Goal: Transaction & Acquisition: Purchase product/service

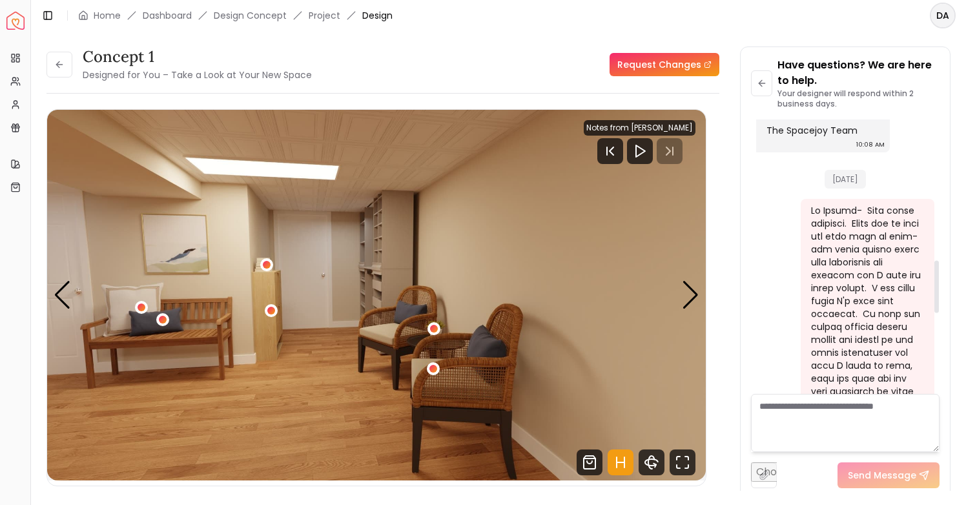
scroll to position [1166, 0]
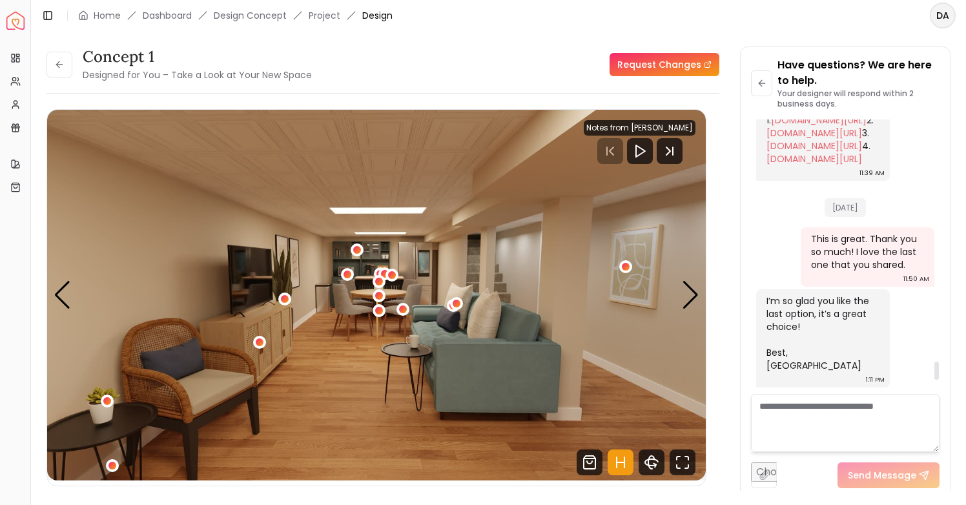
scroll to position [3601, 0]
click at [691, 303] on div "Next slide" at bounding box center [690, 295] width 17 height 28
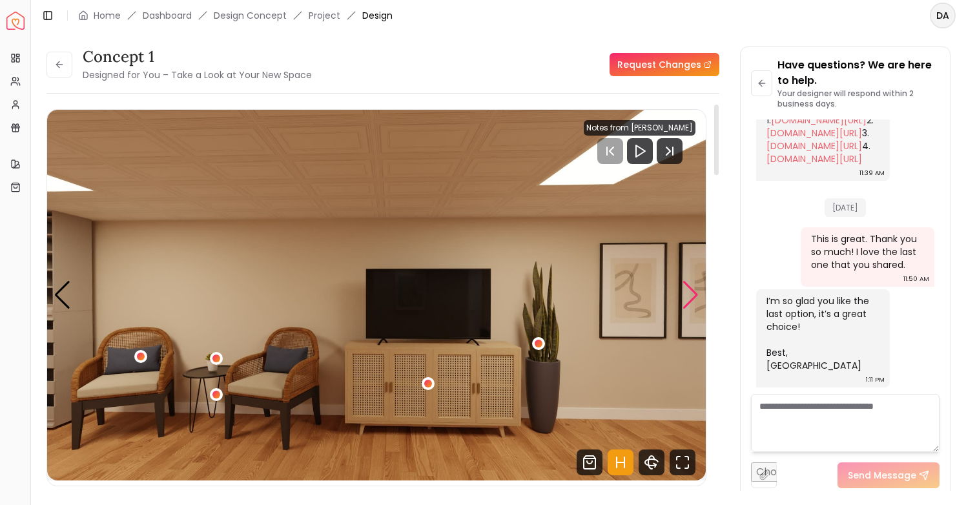
click at [691, 303] on div "Next slide" at bounding box center [690, 295] width 17 height 28
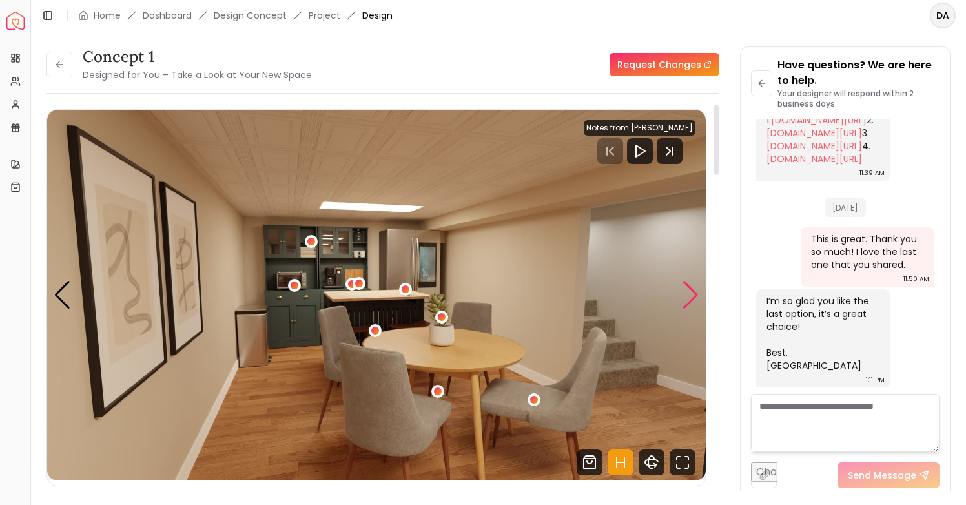
click at [690, 300] on div "Next slide" at bounding box center [690, 295] width 17 height 28
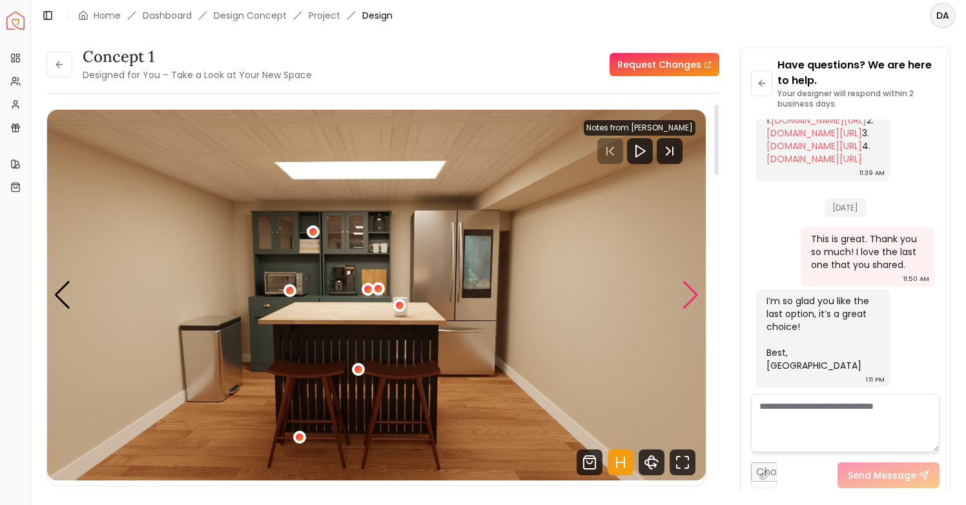
click at [690, 300] on div "Next slide" at bounding box center [690, 295] width 17 height 28
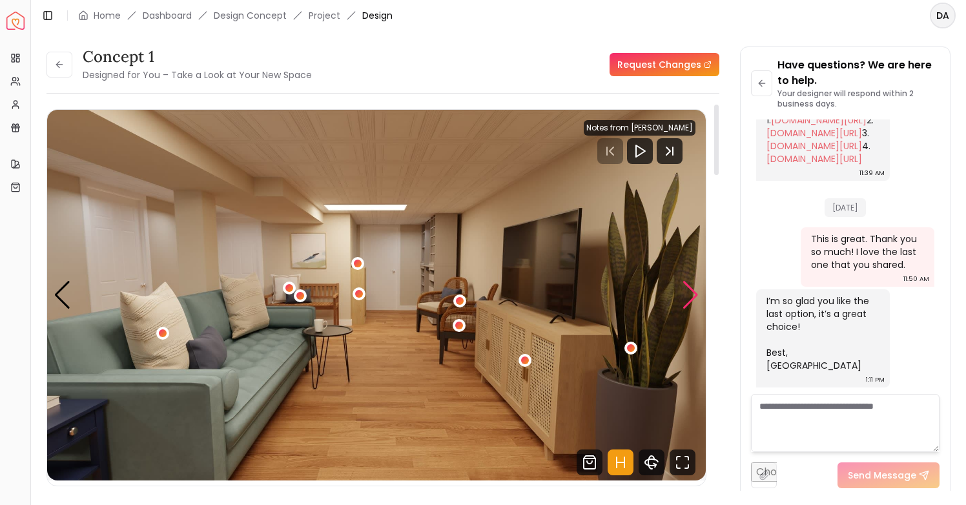
click at [690, 300] on div "Next slide" at bounding box center [690, 295] width 17 height 28
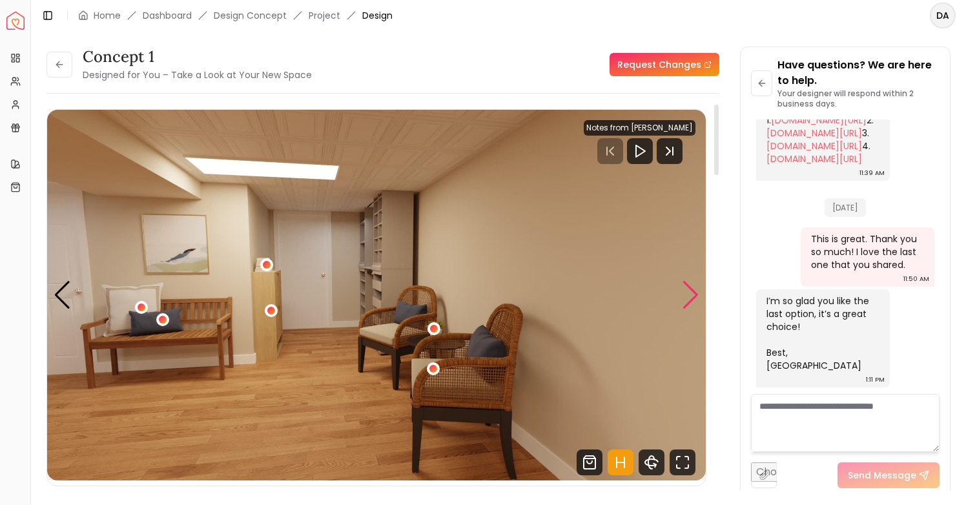
click at [685, 295] on div "Next slide" at bounding box center [690, 295] width 17 height 28
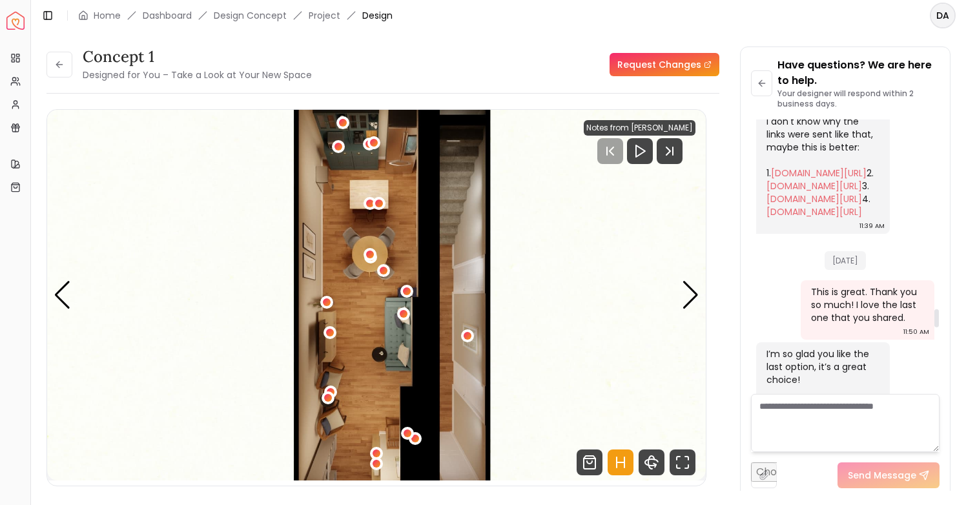
scroll to position [2814, 0]
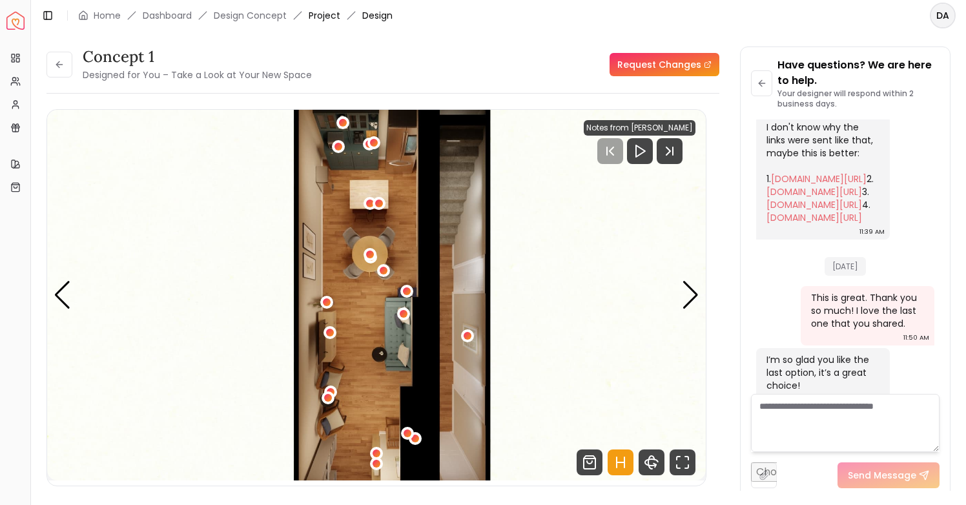
click at [328, 13] on link "Project" at bounding box center [325, 15] width 32 height 13
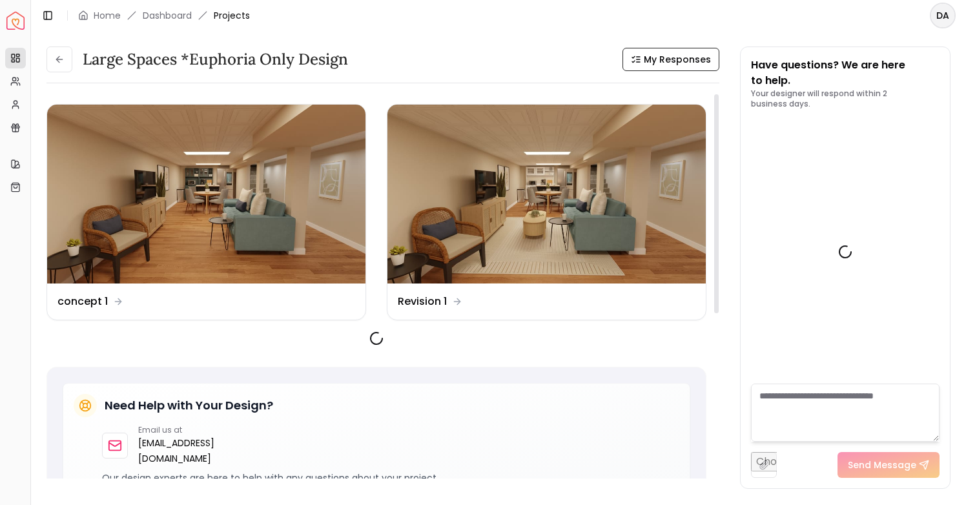
scroll to position [3813, 0]
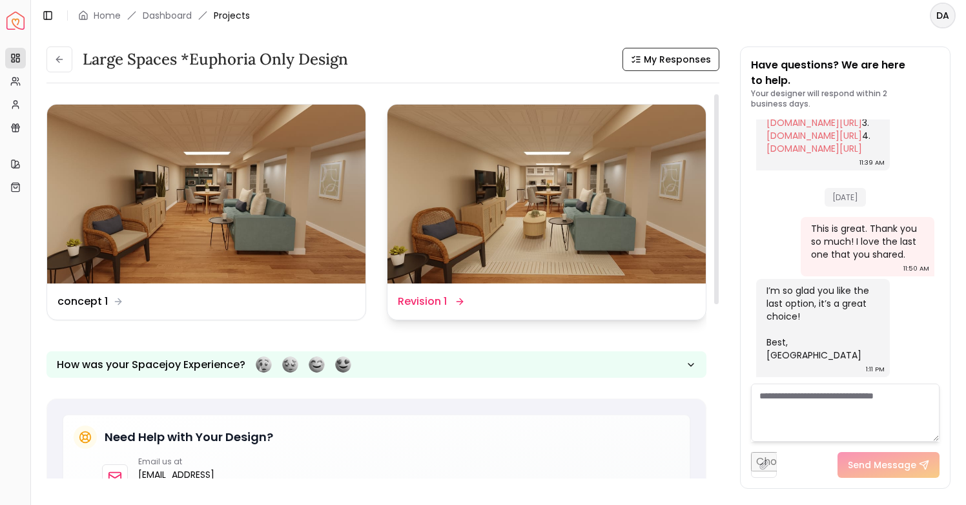
click at [530, 172] on img at bounding box center [546, 194] width 318 height 179
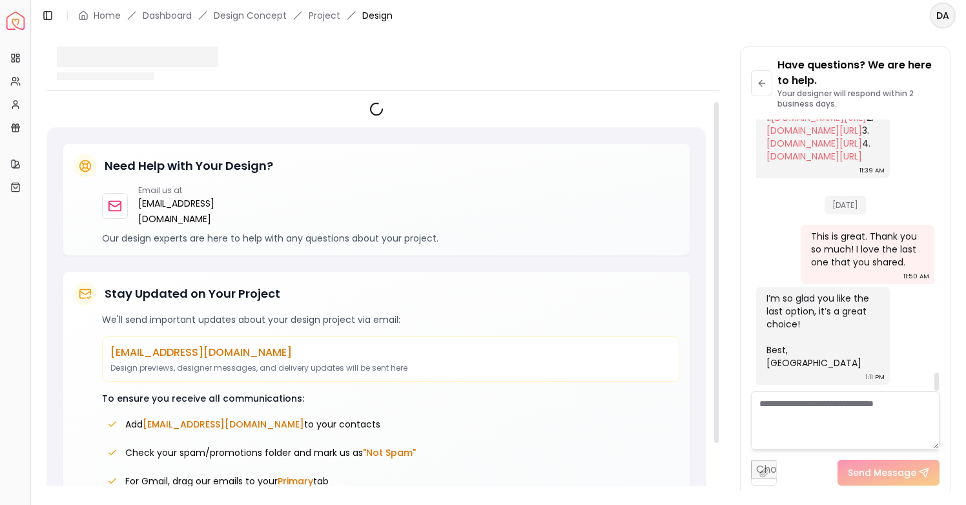
scroll to position [3803, 0]
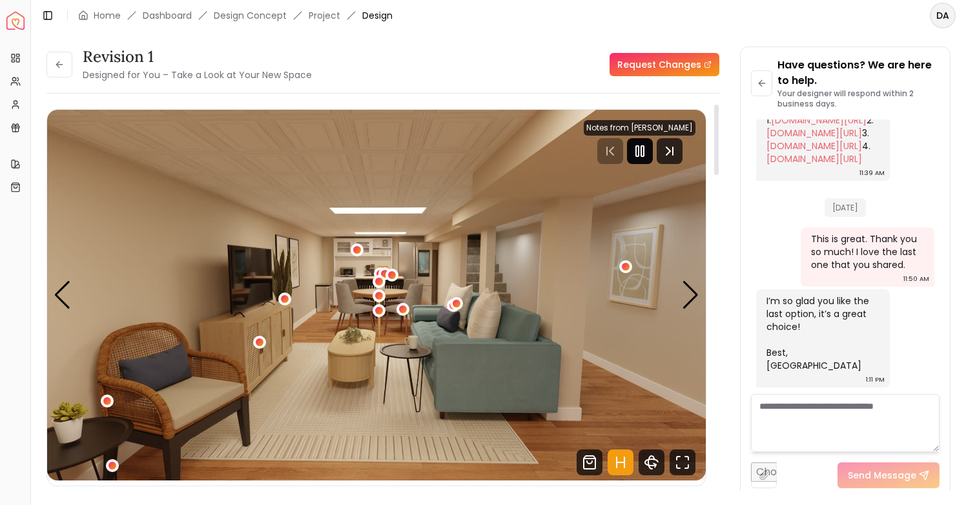
click at [640, 154] on icon "Pause" at bounding box center [639, 150] width 15 height 15
click at [685, 298] on div "Next slide" at bounding box center [690, 295] width 17 height 28
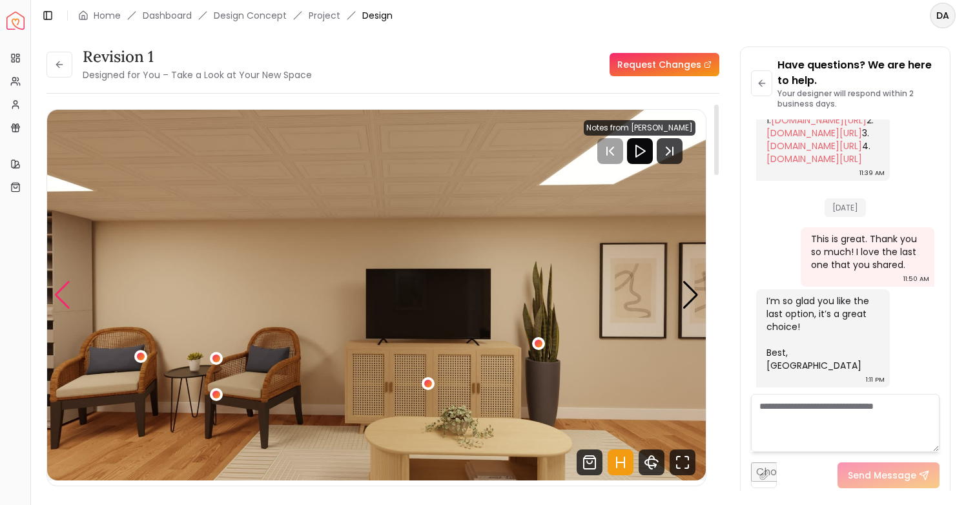
click at [57, 294] on div "Previous slide" at bounding box center [62, 295] width 17 height 28
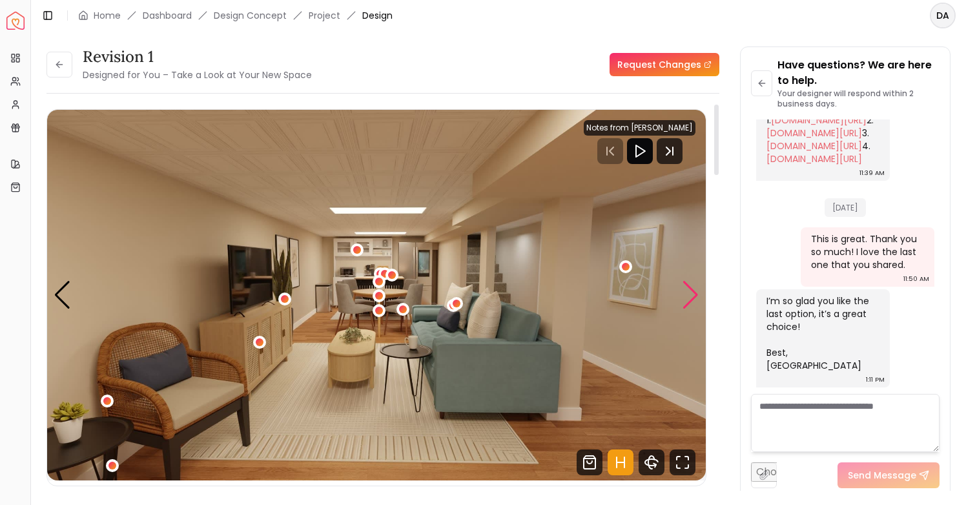
click at [690, 300] on div "Next slide" at bounding box center [690, 295] width 17 height 28
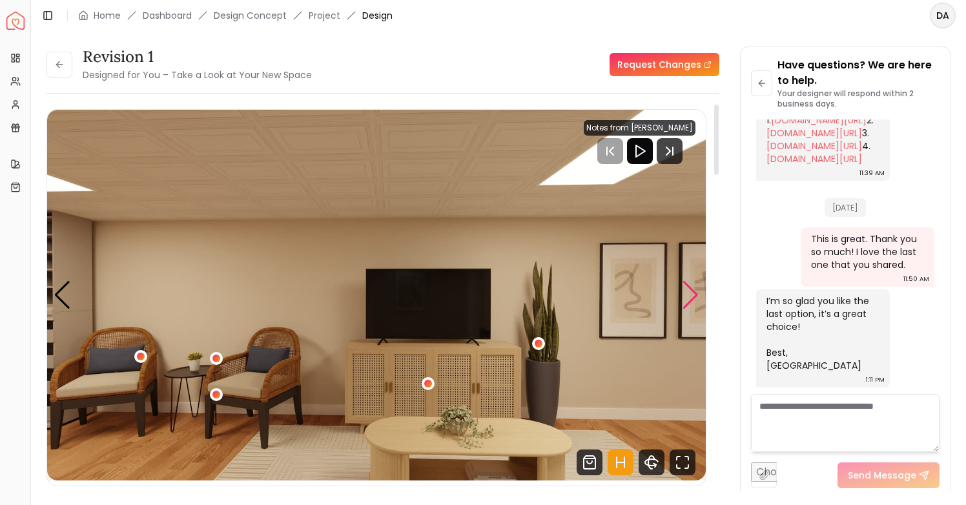
click at [690, 300] on div "Next slide" at bounding box center [690, 295] width 17 height 28
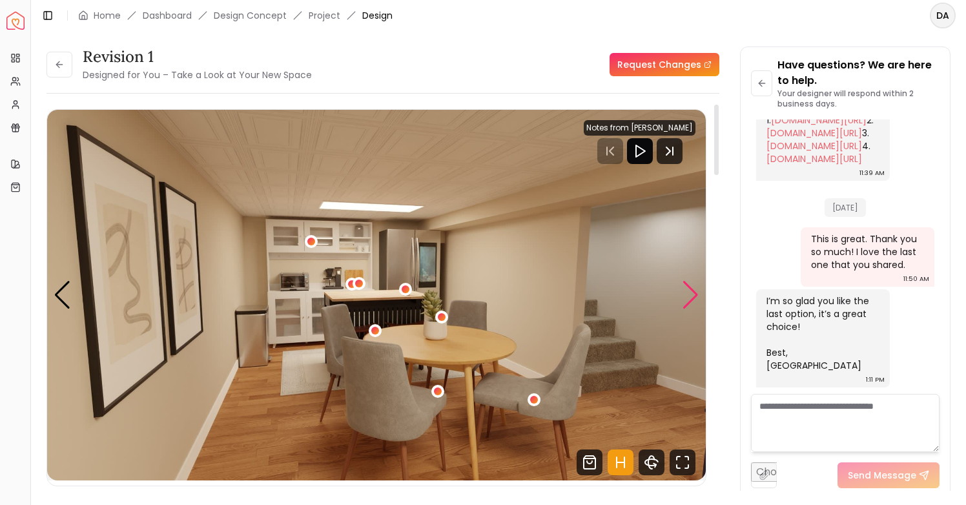
click at [690, 300] on div "Next slide" at bounding box center [690, 295] width 17 height 28
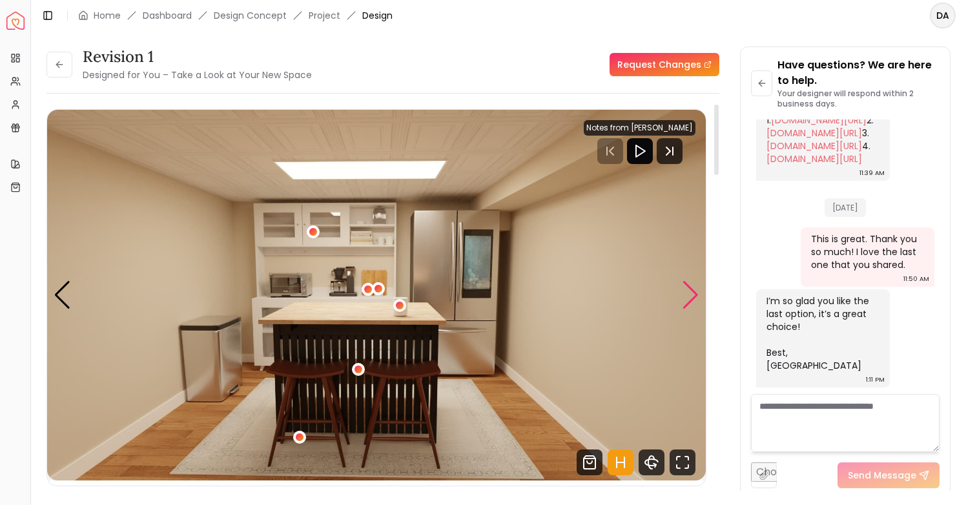
click at [690, 300] on div "Next slide" at bounding box center [690, 295] width 17 height 28
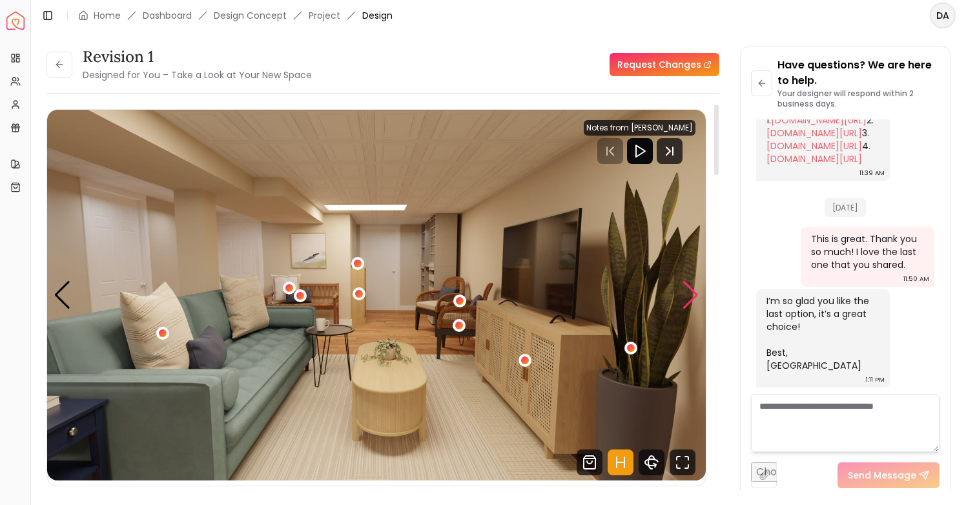
click at [690, 300] on div "Next slide" at bounding box center [690, 295] width 17 height 28
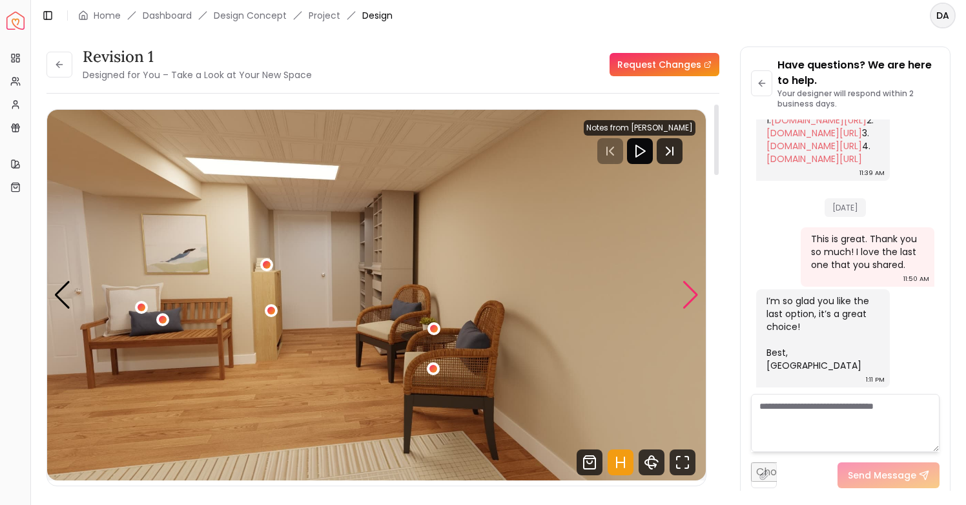
click at [690, 300] on div "Next slide" at bounding box center [690, 295] width 17 height 28
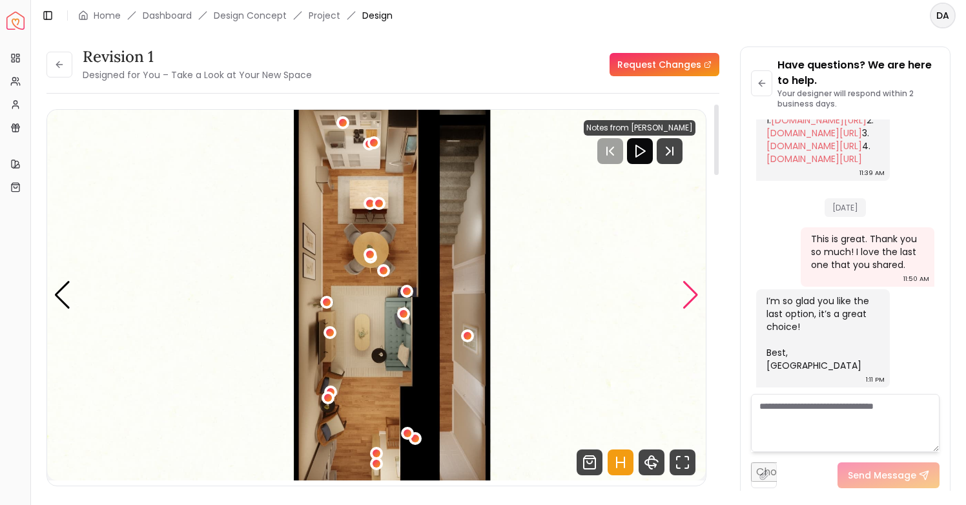
click at [690, 300] on div "Next slide" at bounding box center [690, 295] width 17 height 28
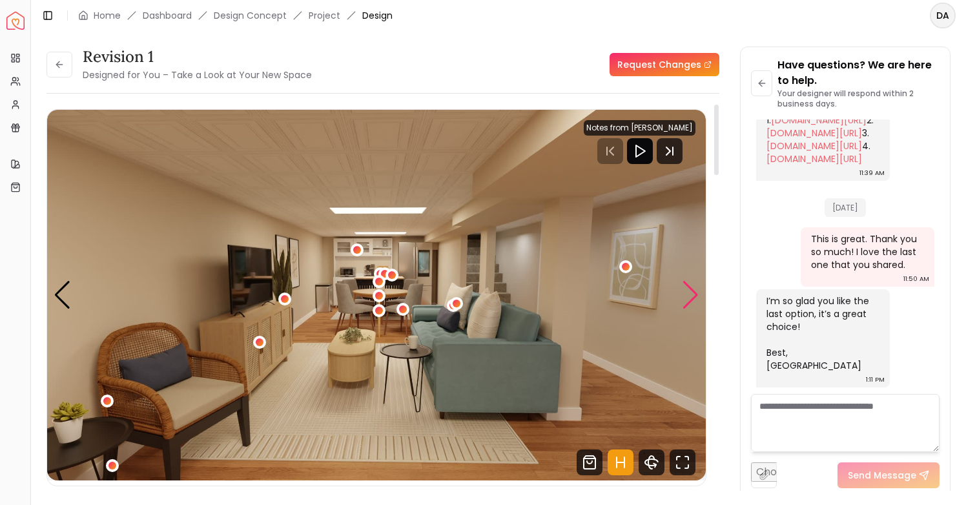
click at [690, 300] on div "Next slide" at bounding box center [690, 295] width 17 height 28
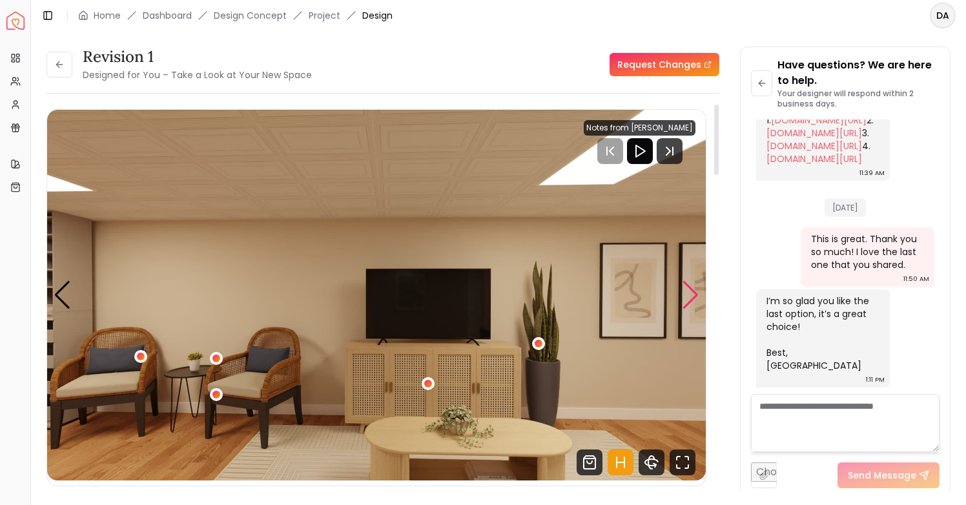
click at [690, 300] on div "Next slide" at bounding box center [690, 295] width 17 height 28
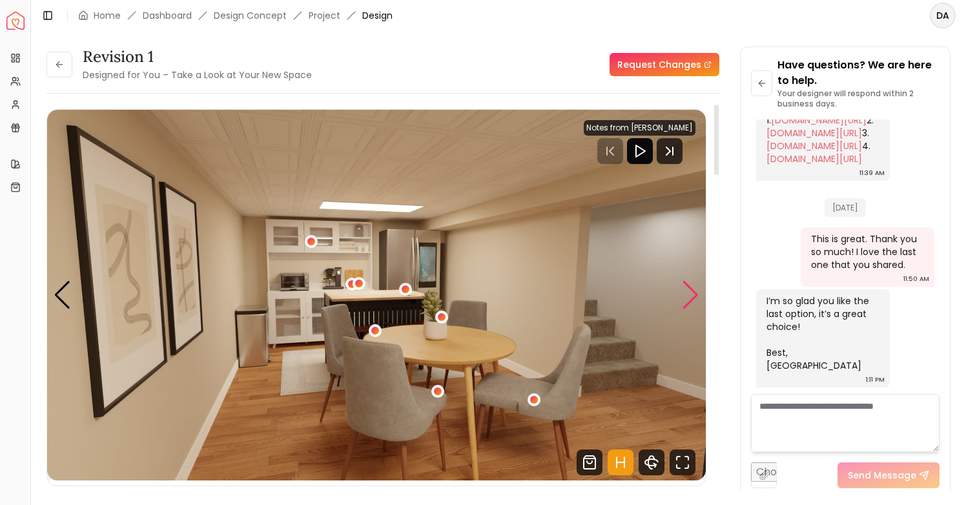
click at [690, 300] on div "Next slide" at bounding box center [690, 295] width 17 height 28
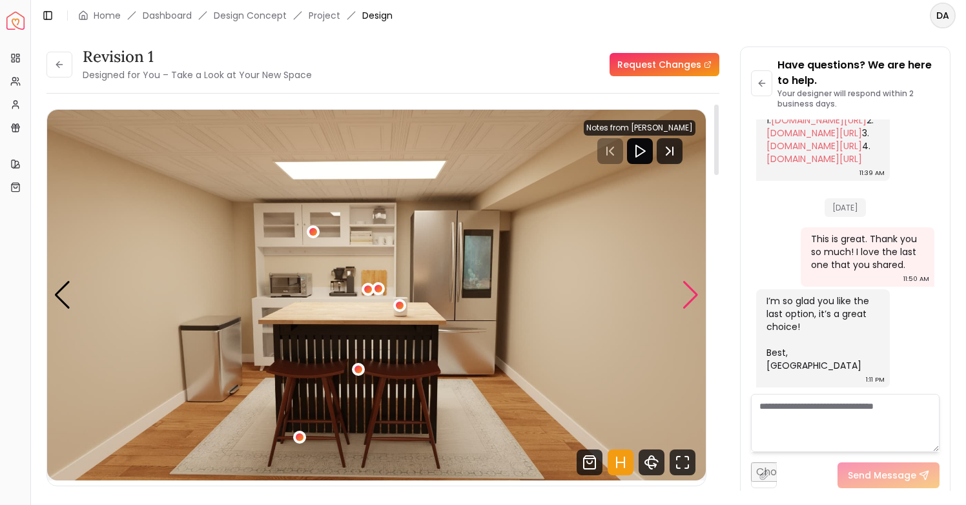
click at [690, 300] on div "Next slide" at bounding box center [690, 295] width 17 height 28
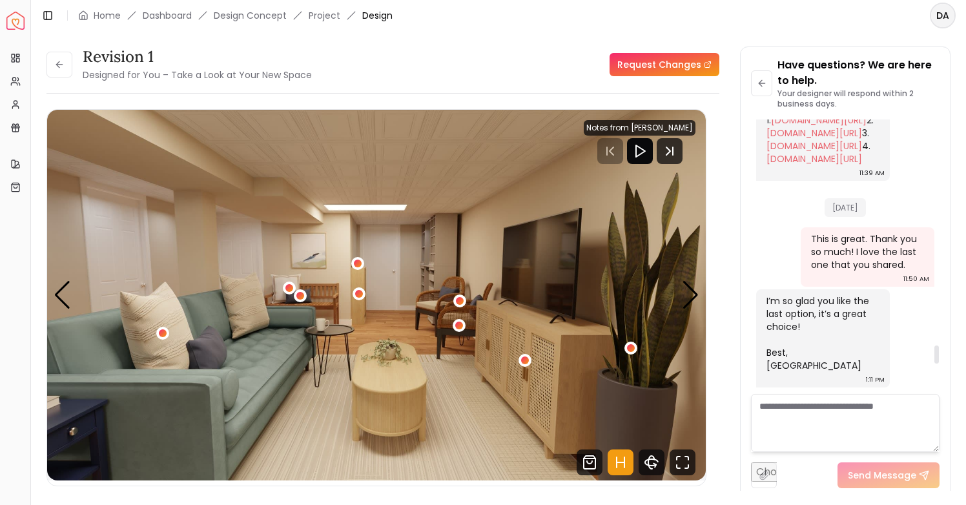
scroll to position [3301, 0]
click at [812, 127] on link "[DOMAIN_NAME][URL]" at bounding box center [819, 120] width 96 height 13
click at [779, 139] on link "[DOMAIN_NAME][URL]" at bounding box center [814, 133] width 96 height 13
click at [821, 152] on link "[DOMAIN_NAME][URL]" at bounding box center [814, 145] width 96 height 13
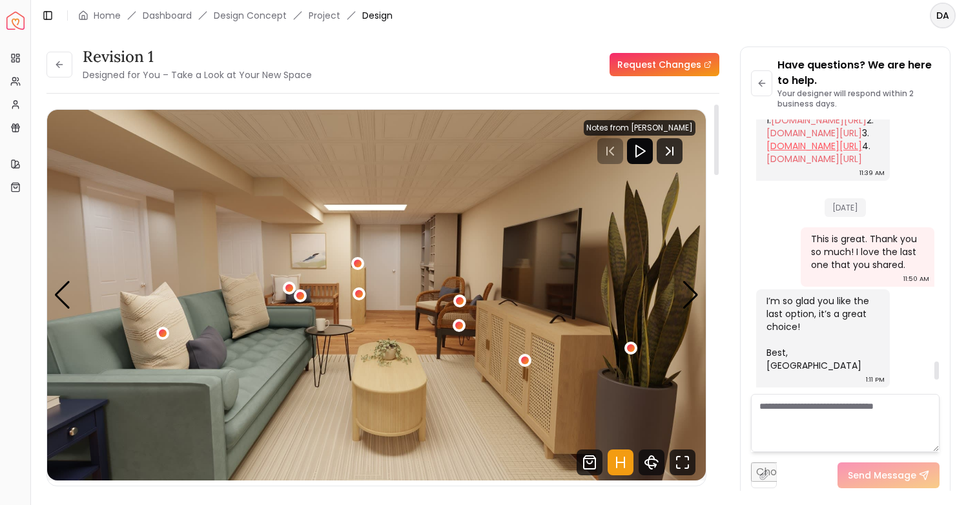
scroll to position [3625, 0]
click at [810, 165] on link "[DOMAIN_NAME][URL]" at bounding box center [814, 158] width 96 height 13
click at [831, 152] on link "[DOMAIN_NAME][URL]" at bounding box center [814, 145] width 96 height 13
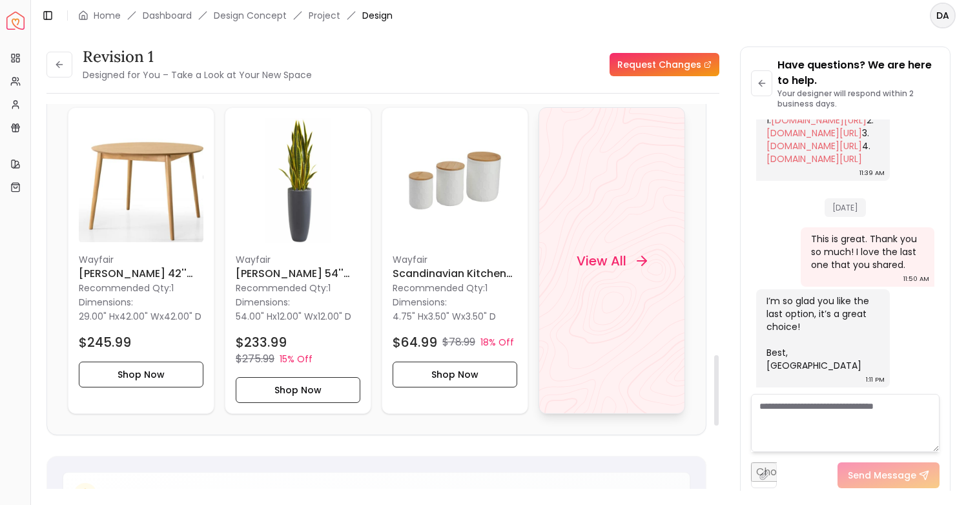
scroll to position [1393, 0]
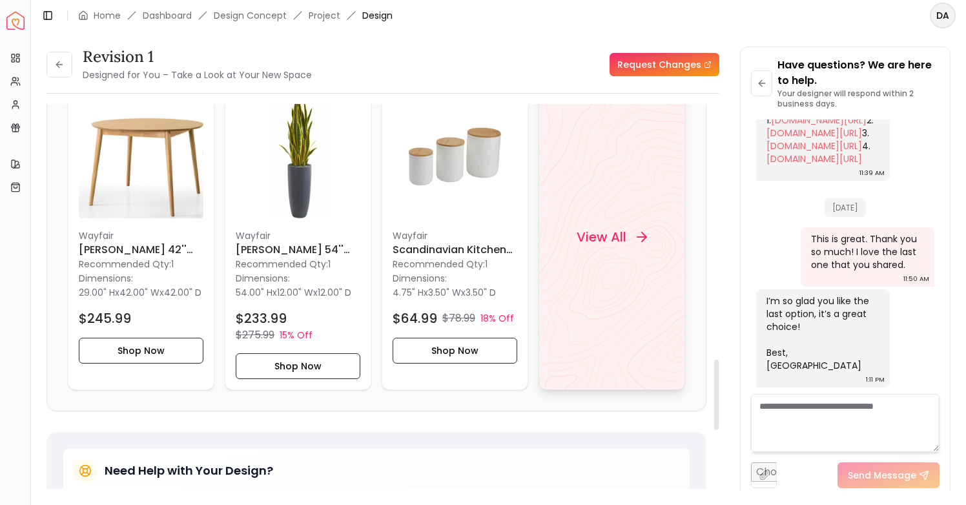
click at [605, 256] on div "View All" at bounding box center [611, 236] width 101 height 39
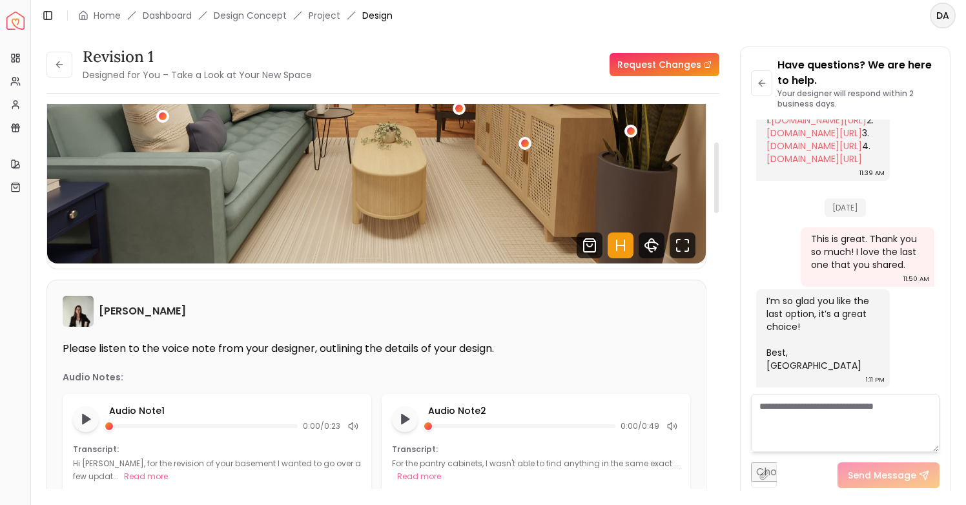
scroll to position [0, 0]
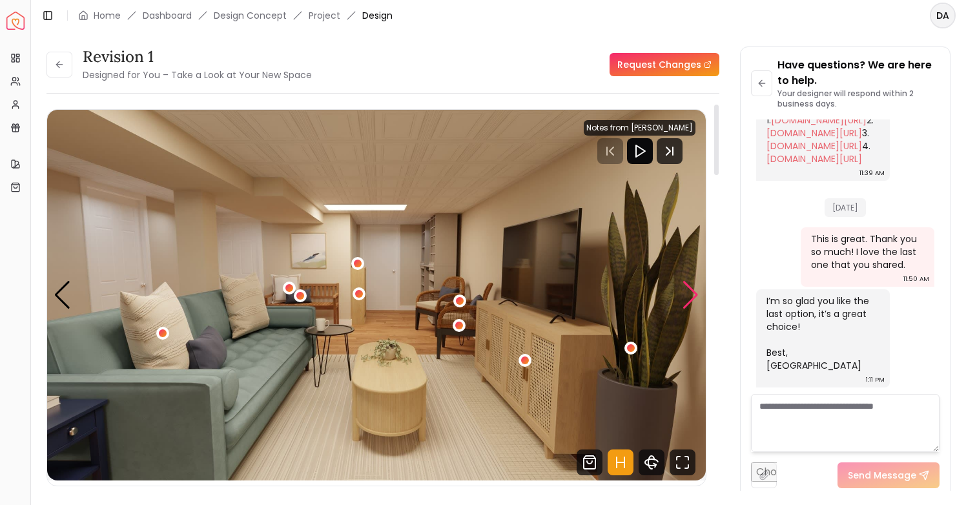
click at [698, 292] on div "Next slide" at bounding box center [690, 295] width 17 height 28
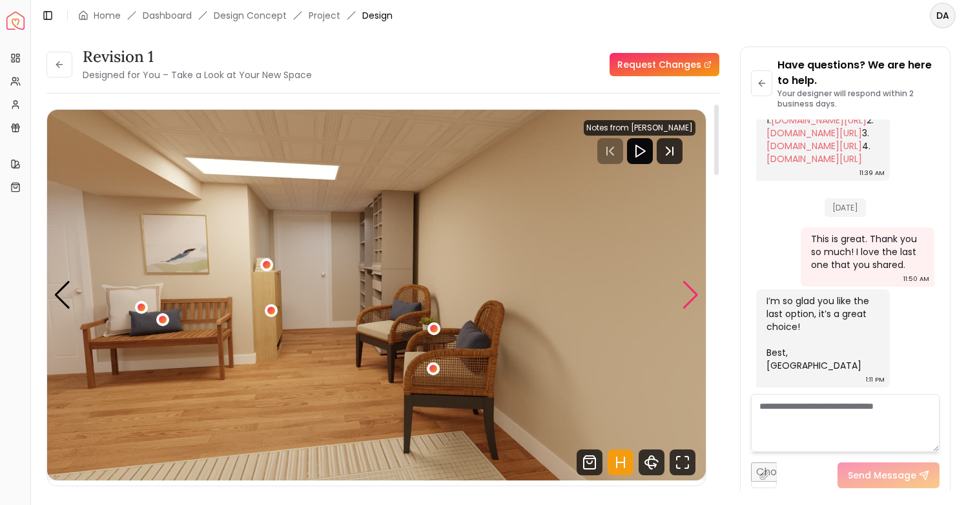
click at [686, 300] on div "Next slide" at bounding box center [690, 295] width 17 height 28
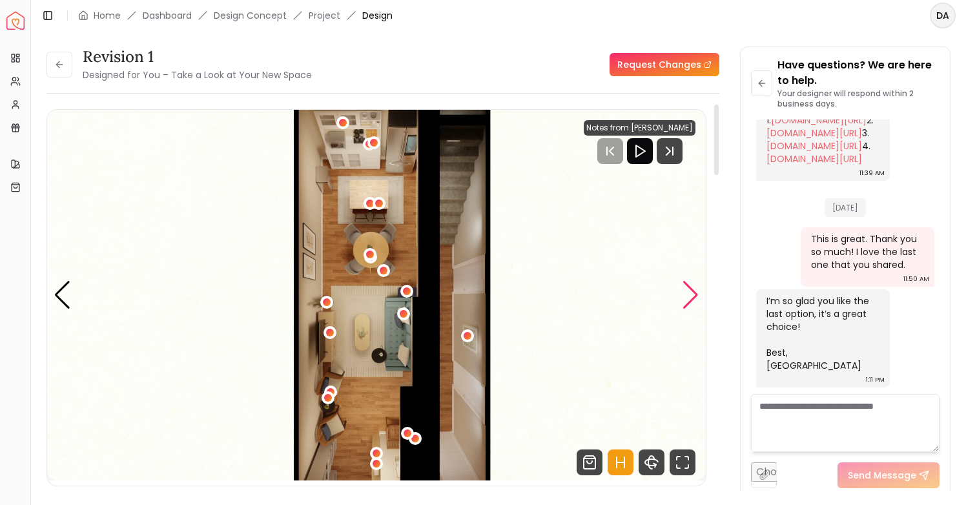
click at [686, 300] on div "Next slide" at bounding box center [690, 295] width 17 height 28
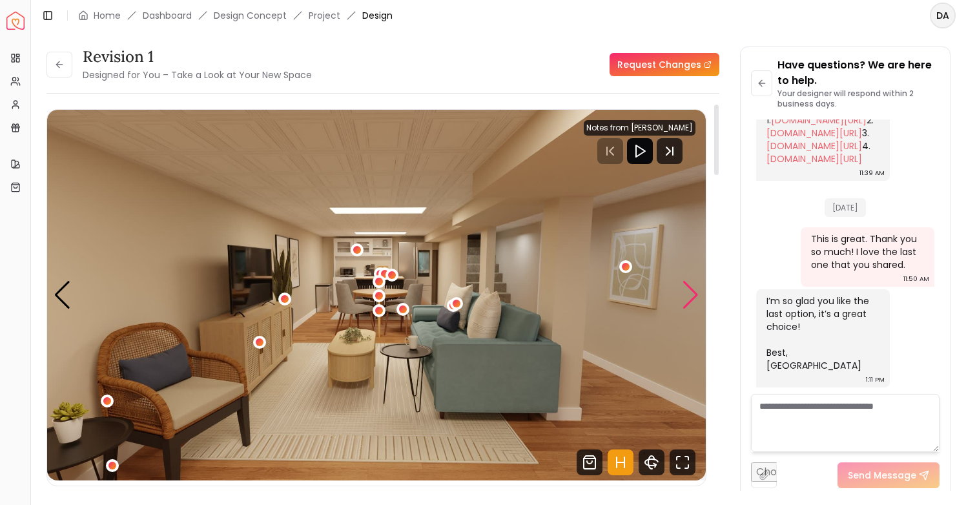
click at [684, 305] on div "Next slide" at bounding box center [690, 295] width 17 height 28
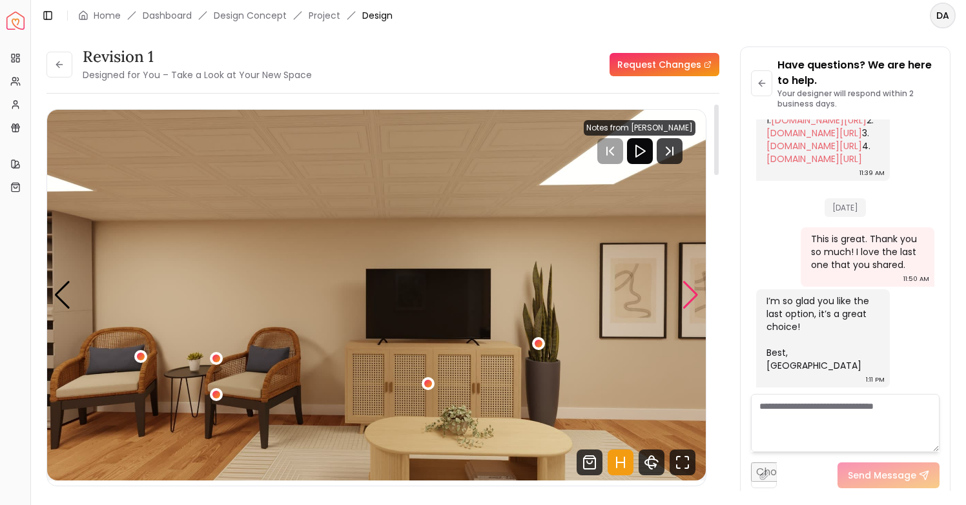
click at [684, 305] on div "Next slide" at bounding box center [690, 295] width 17 height 28
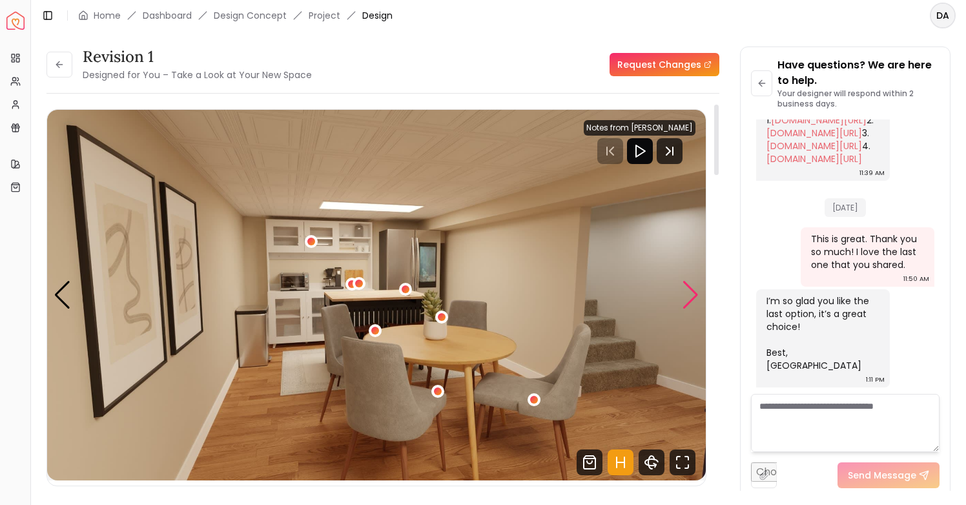
click at [687, 301] on div "Next slide" at bounding box center [690, 295] width 17 height 28
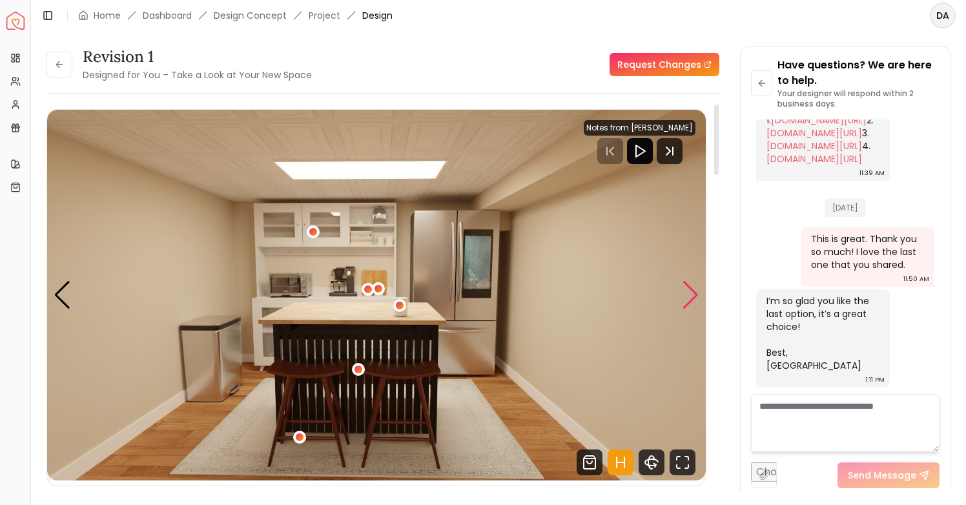
click at [687, 301] on div "Next slide" at bounding box center [690, 295] width 17 height 28
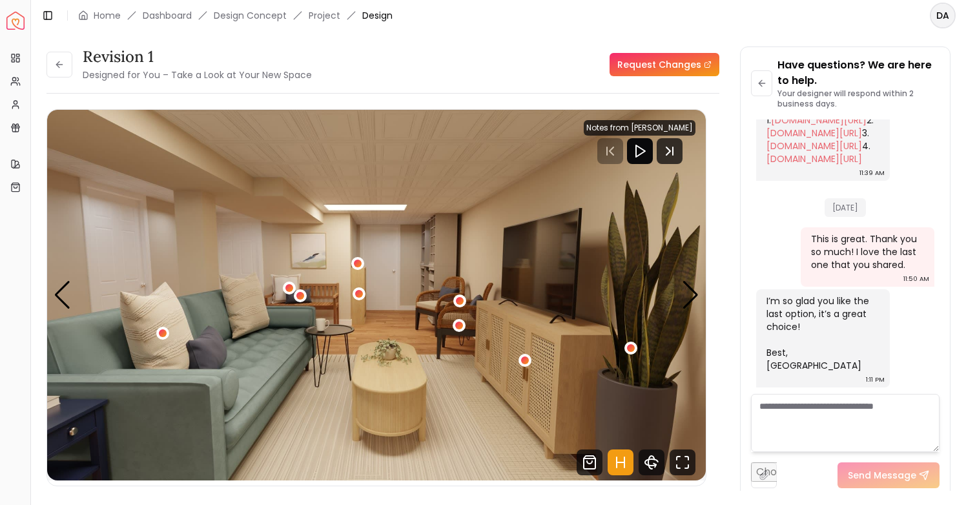
click at [254, 19] on li "Design Concept" at bounding box center [250, 15] width 73 height 13
click at [336, 11] on link "Project" at bounding box center [325, 15] width 32 height 13
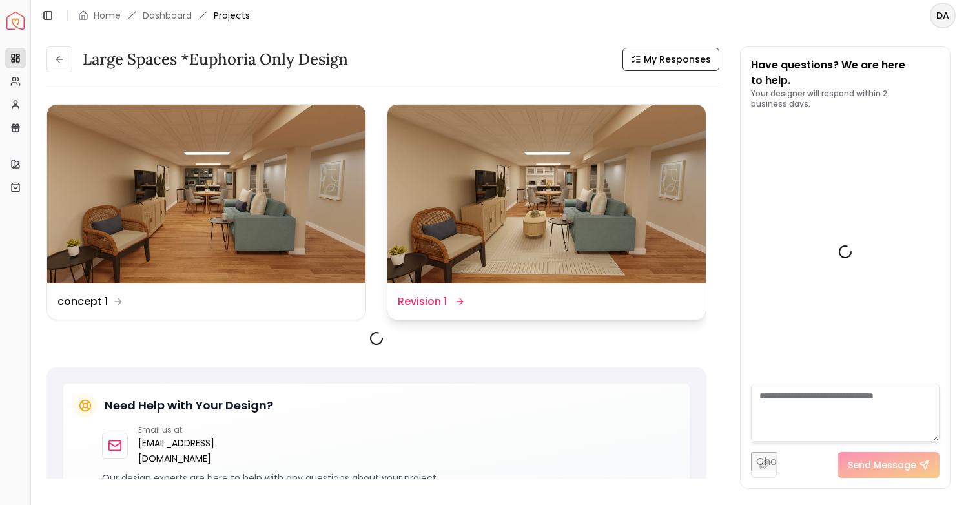
scroll to position [3813, 0]
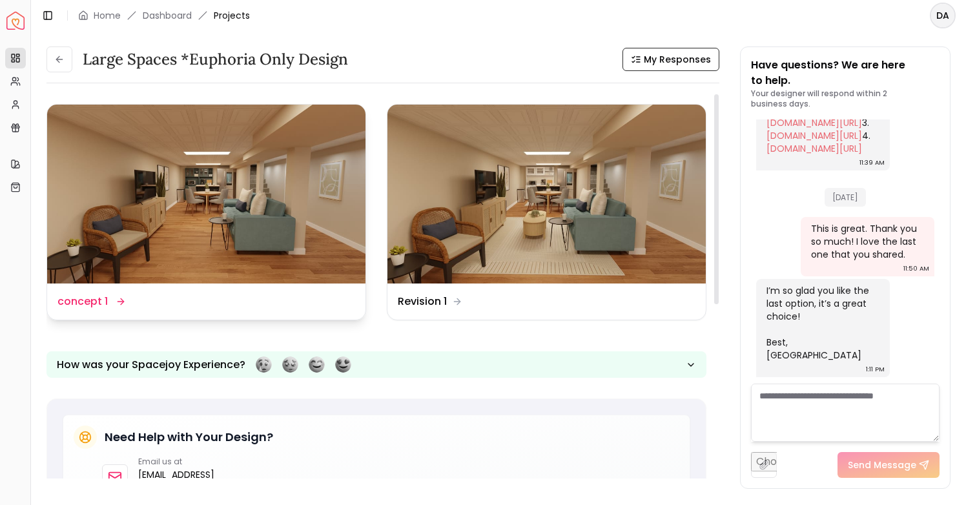
click at [282, 221] on img at bounding box center [206, 194] width 318 height 179
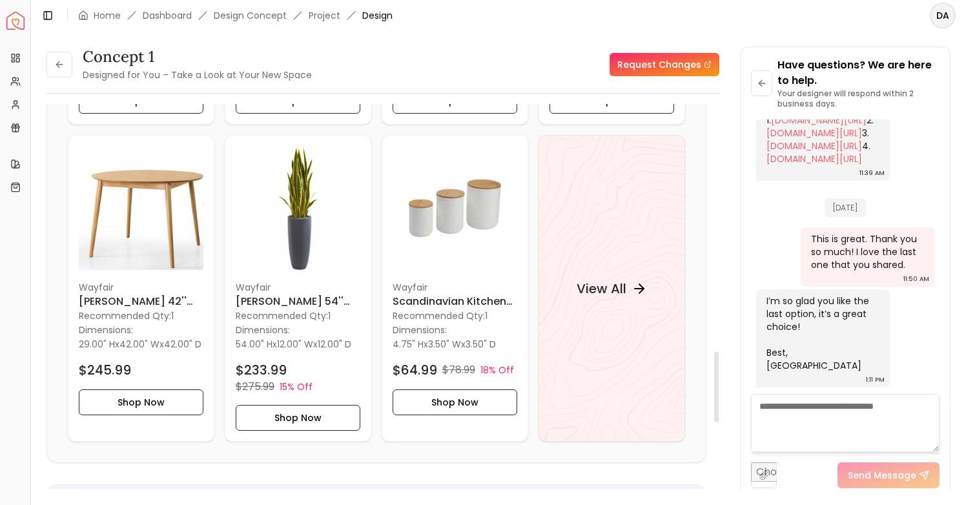
scroll to position [1365, 0]
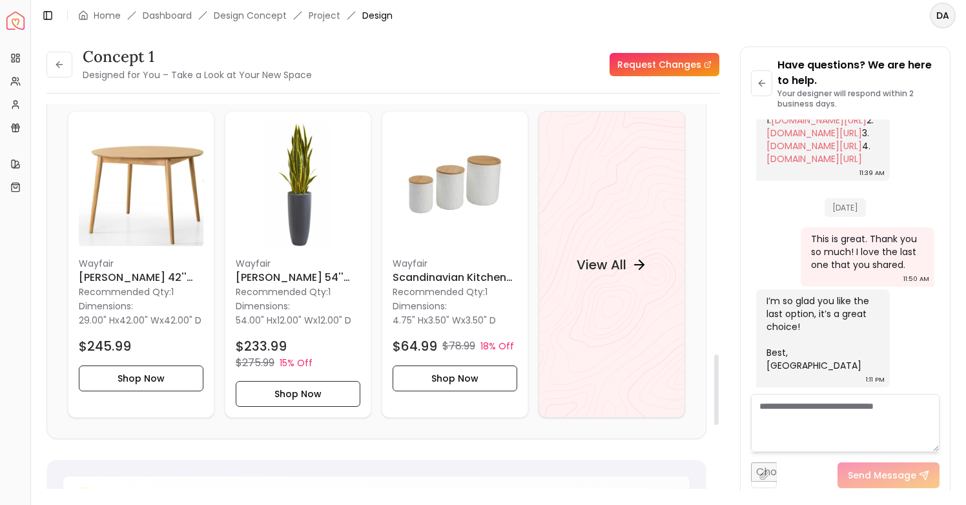
click at [571, 303] on div "View All" at bounding box center [611, 264] width 147 height 307
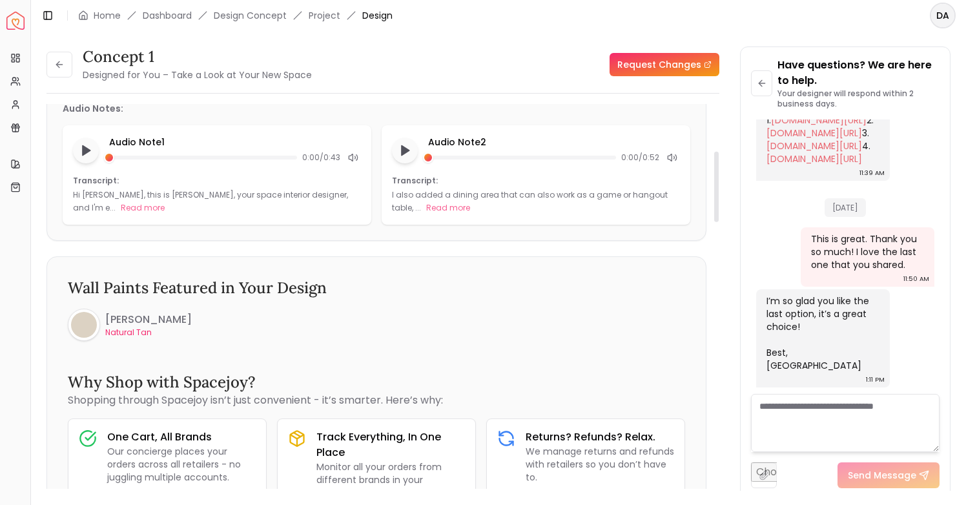
scroll to position [0, 0]
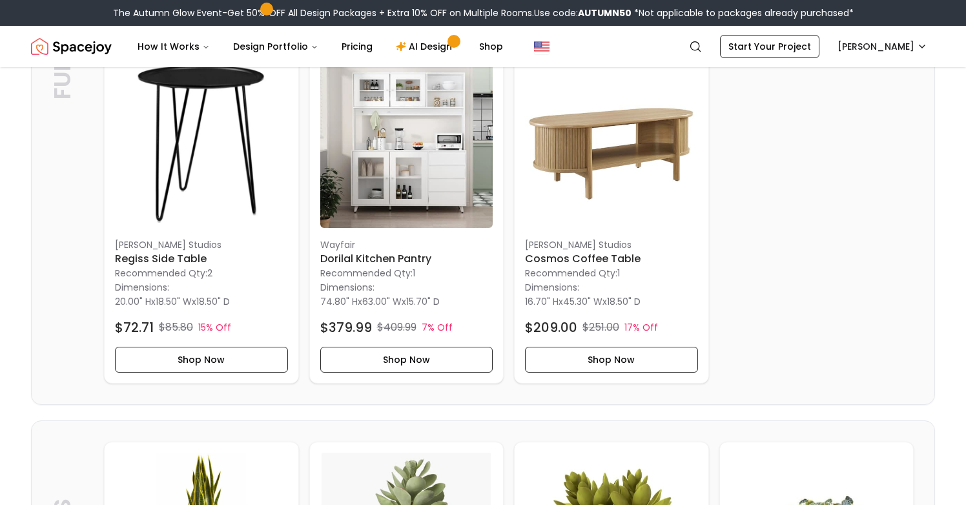
scroll to position [1096, 0]
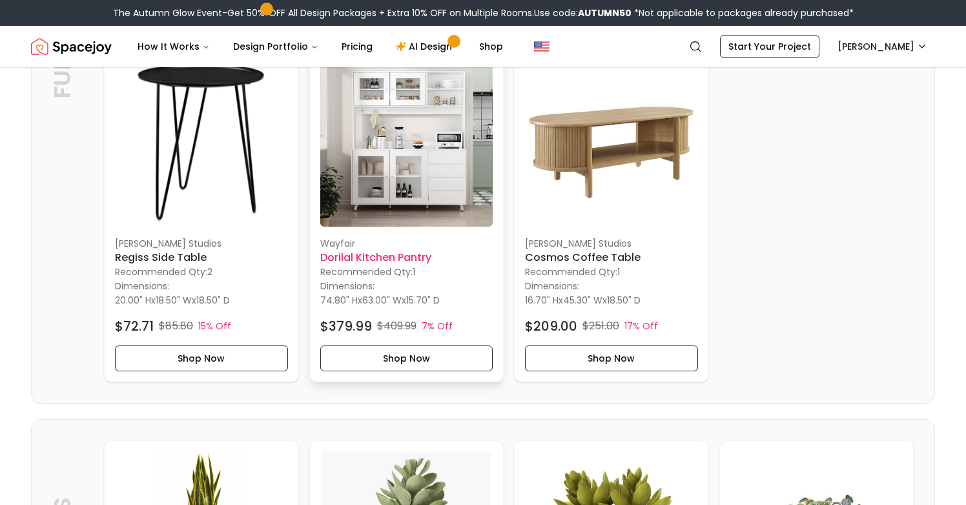
click at [405, 258] on h6 "Dorilal Kitchen Pantry" at bounding box center [406, 257] width 173 height 15
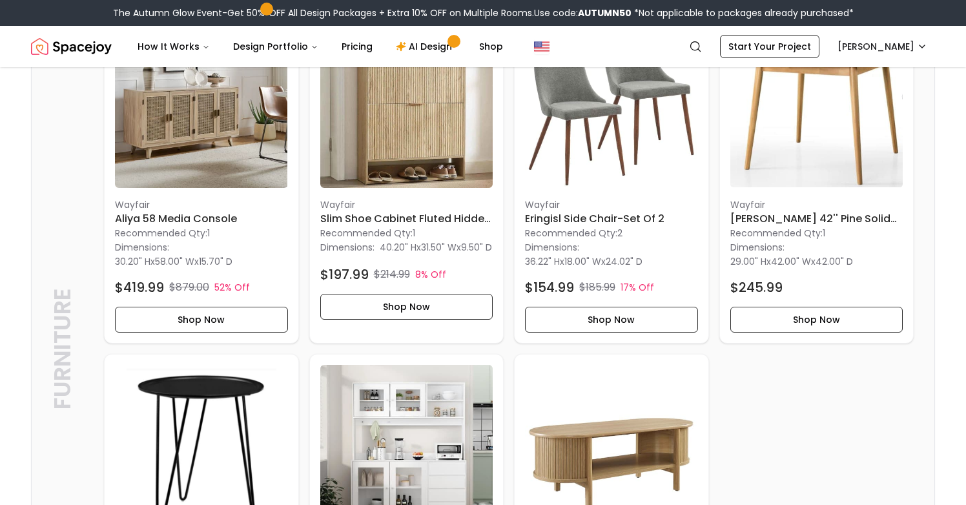
scroll to position [790, 0]
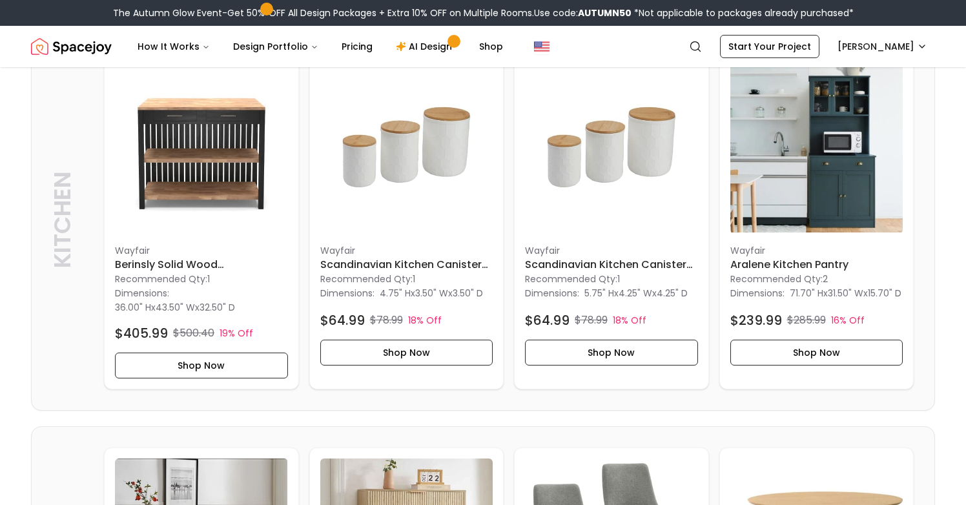
scroll to position [329, 0]
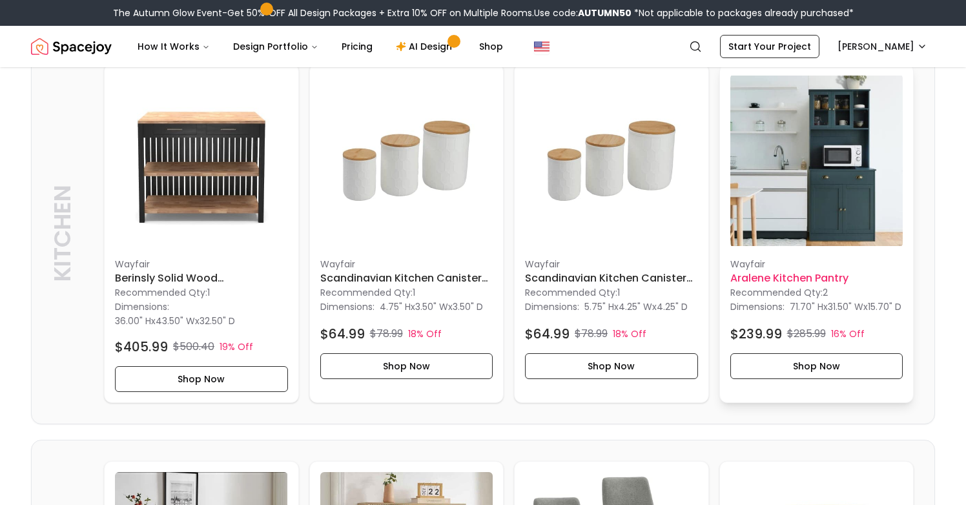
click at [813, 283] on h6 "Aralene Kitchen Pantry" at bounding box center [816, 277] width 173 height 15
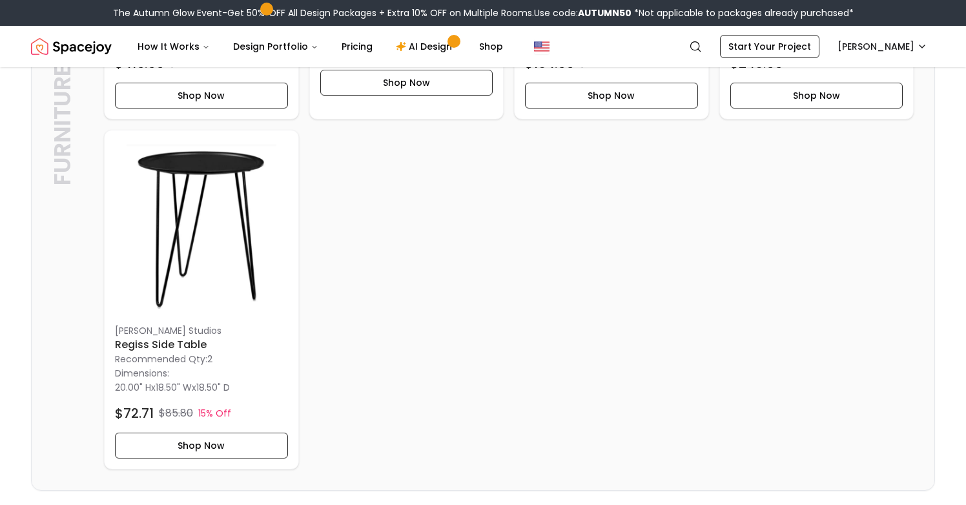
scroll to position [729, 0]
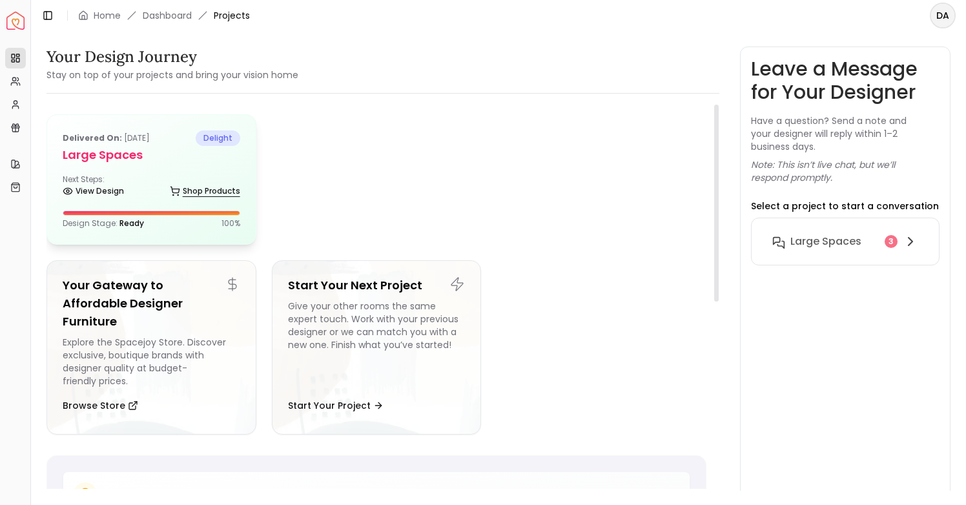
click at [181, 188] on link "Shop Products" at bounding box center [205, 191] width 70 height 18
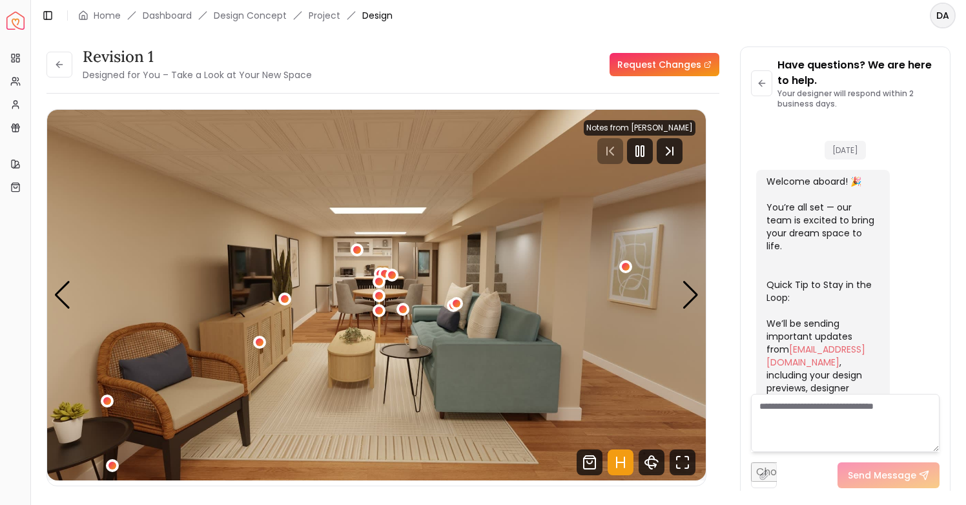
scroll to position [3803, 0]
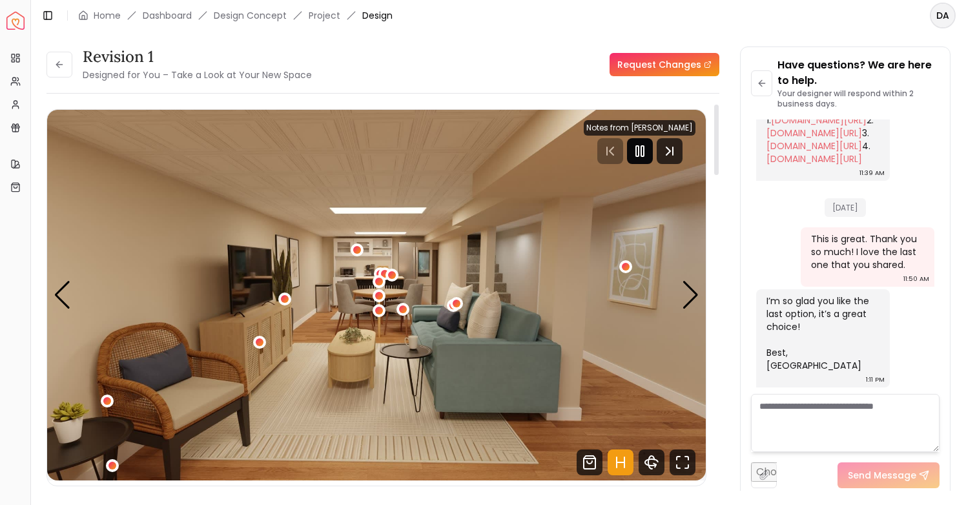
click at [638, 159] on div at bounding box center [640, 151] width 26 height 26
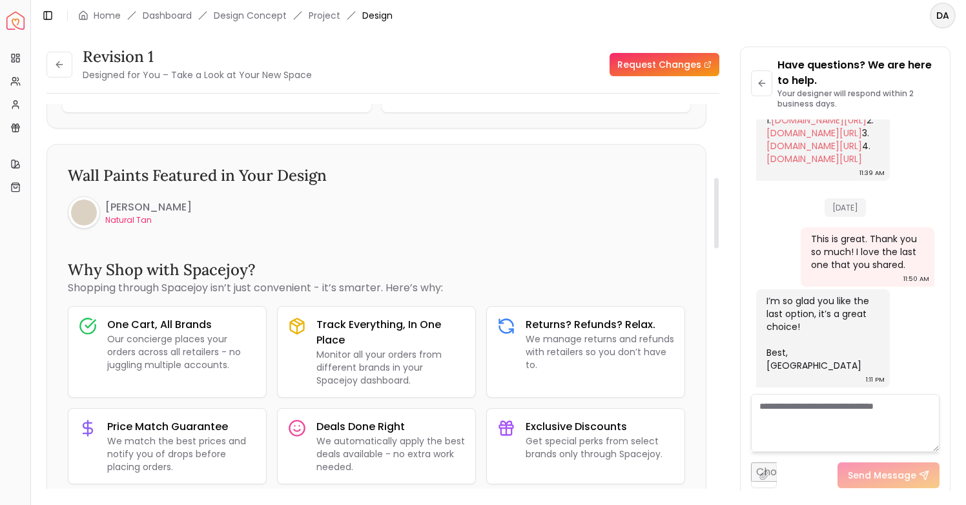
scroll to position [0, 0]
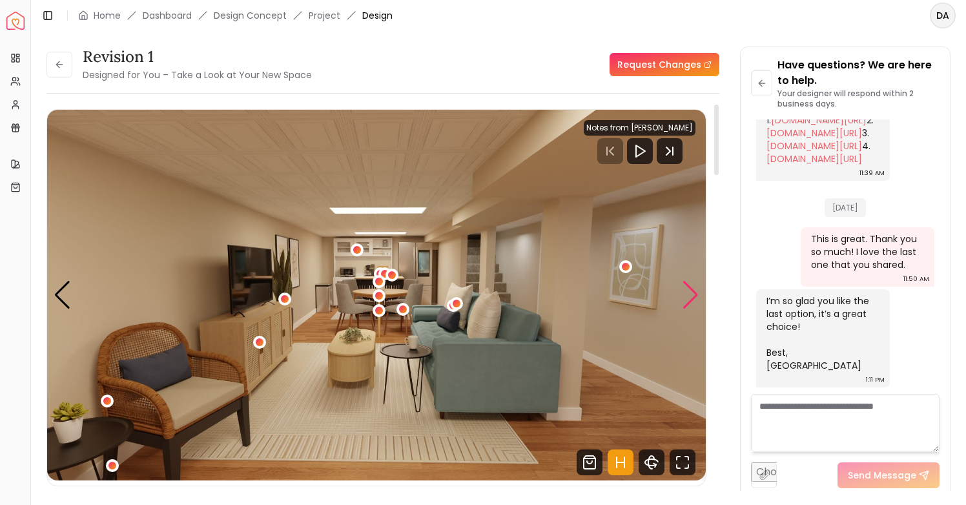
click at [689, 299] on div "Next slide" at bounding box center [690, 295] width 17 height 28
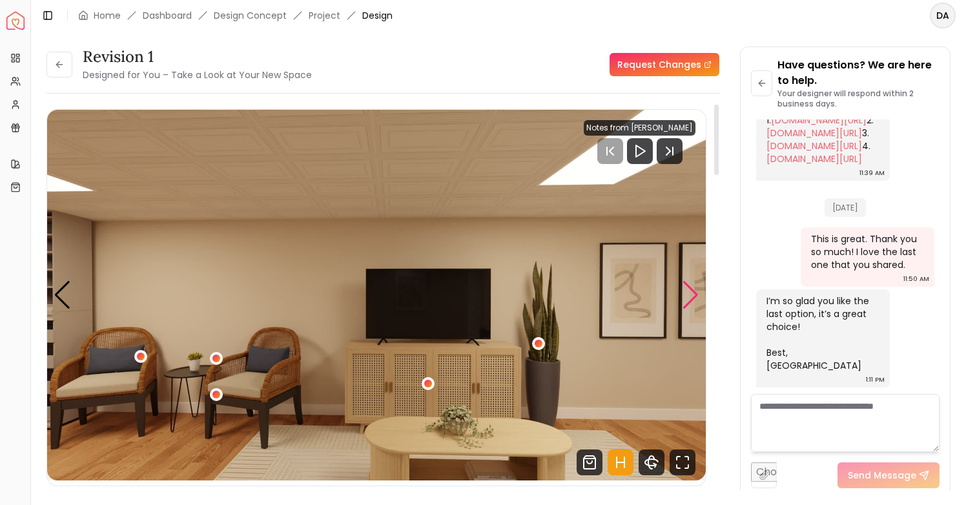
click at [689, 299] on div "Next slide" at bounding box center [690, 295] width 17 height 28
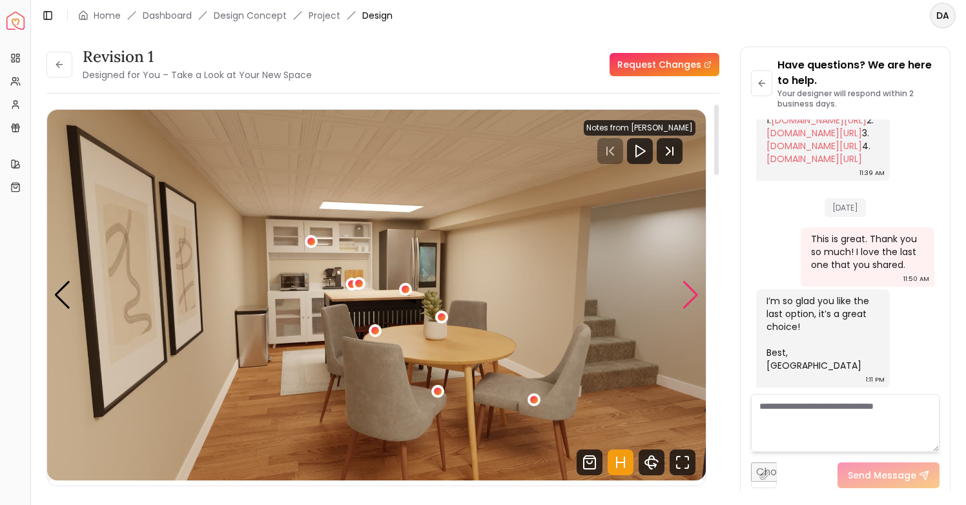
click at [689, 299] on div "Next slide" at bounding box center [690, 295] width 17 height 28
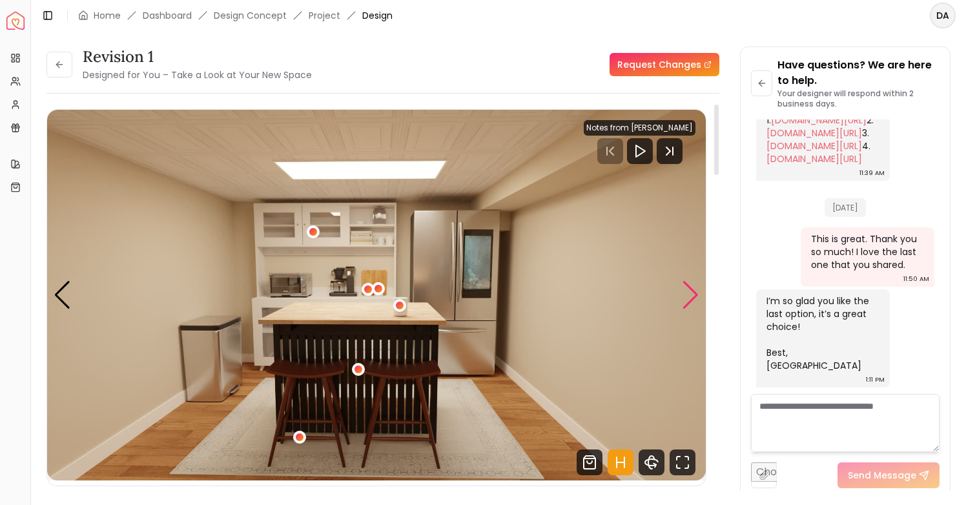
click at [686, 288] on div "Next slide" at bounding box center [690, 295] width 17 height 28
